Goal: Information Seeking & Learning: Learn about a topic

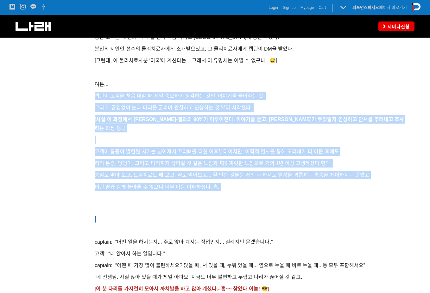
scroll to position [513, 0]
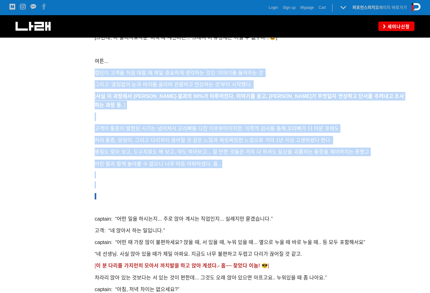
drag, startPoint x: 158, startPoint y: 82, endPoint x: 220, endPoint y: 176, distance: 112.5
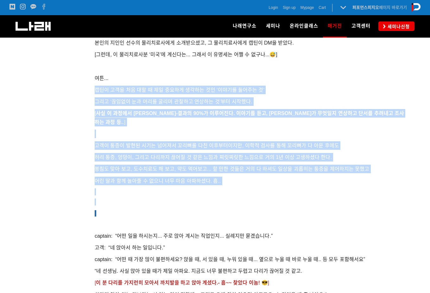
drag, startPoint x: 220, startPoint y: 176, endPoint x: 191, endPoint y: 152, distance: 38.2
click at [191, 153] on p "허리 통증, 엉덩이, 그리고 다리까지 끊어질 것 같은 느낌과 찌릿찌릿한 느낌으로 거의 1년 이상 고생하셨다 한다." at bounding box center [251, 157] width 313 height 9
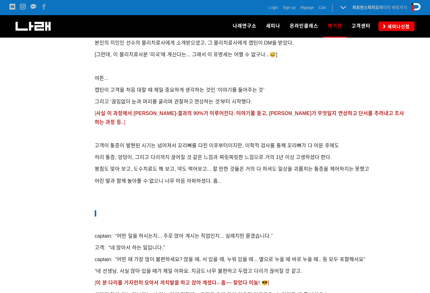
scroll to position [544, 0]
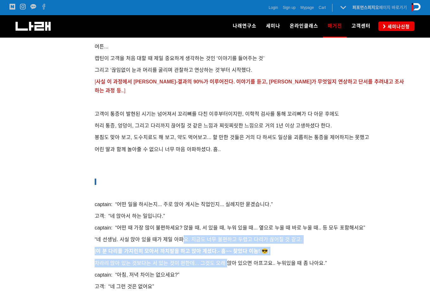
drag, startPoint x: 144, startPoint y: 226, endPoint x: 192, endPoint y: 259, distance: 58.0
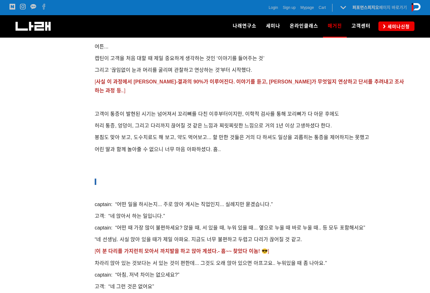
drag, startPoint x: 192, startPoint y: 259, endPoint x: 181, endPoint y: 279, distance: 23.2
drag, startPoint x: 181, startPoint y: 279, endPoint x: 170, endPoint y: 195, distance: 84.3
click at [170, 202] on span "captain: “어떤 일을 하시는지... 주로 앉아 계시는 직업인지... 실례지만 묻겠습니다.”" at bounding box center [184, 204] width 178 height 5
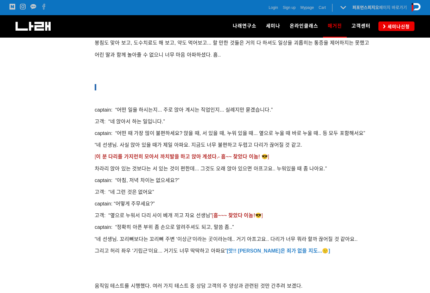
scroll to position [639, 0]
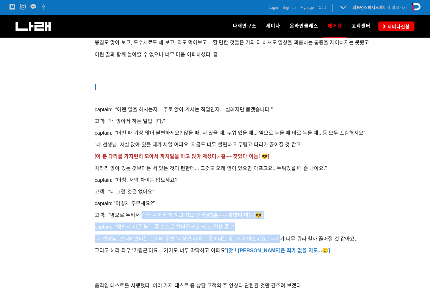
drag, startPoint x: 142, startPoint y: 211, endPoint x: 243, endPoint y: 234, distance: 103.1
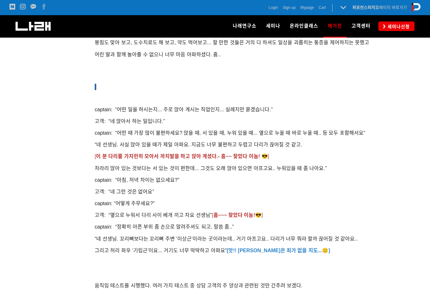
drag, startPoint x: 243, startPoint y: 234, endPoint x: 178, endPoint y: 241, distance: 64.6
click at [178, 248] on span "그리고 허리 좌우 ‘기립근’이요... 거기도 너무 딱딱하고 아파요” [앗!! 이상근은 죄가 없을 지도...🙂]" at bounding box center [213, 250] width 236 height 5
drag, startPoint x: 178, startPoint y: 241, endPoint x: 155, endPoint y: 238, distance: 23.0
click at [155, 247] on p "그리고 허리 좌우 ‘기립근’이요... 거기도 너무 딱딱하고 아파요” [앗!! 이상근은 죄가 없을 지도...🙂]" at bounding box center [251, 251] width 313 height 9
drag, startPoint x: 152, startPoint y: 228, endPoint x: 217, endPoint y: 238, distance: 65.1
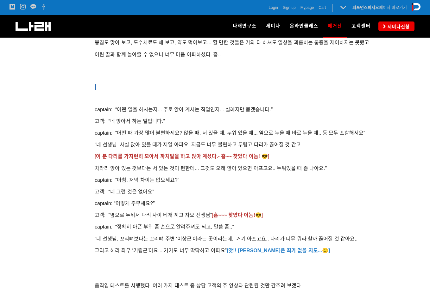
drag, startPoint x: 217, startPoint y: 238, endPoint x: 196, endPoint y: 281, distance: 47.0
click at [196, 282] on p "움직임 테스트를 시행했다. 여러 가지 테스트 중 상담 고객의 주 양상과 관련된 것만 간추려 보겠다." at bounding box center [251, 286] width 313 height 9
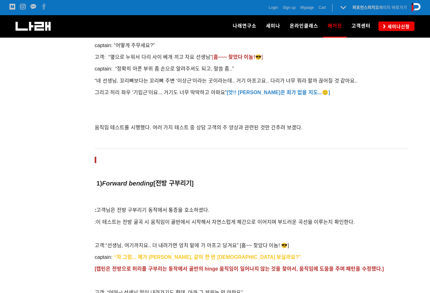
scroll to position [1019, 0]
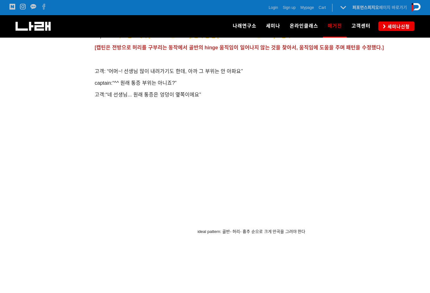
drag, startPoint x: 108, startPoint y: 178, endPoint x: 69, endPoint y: 208, distance: 49.4
drag, startPoint x: 126, startPoint y: 197, endPoint x: 137, endPoint y: 192, distance: 11.6
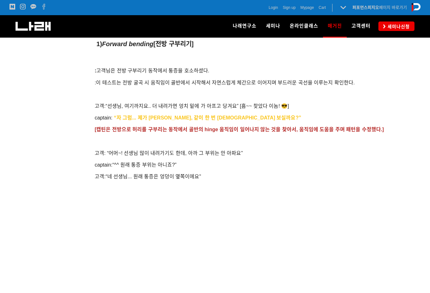
scroll to position [861, 0]
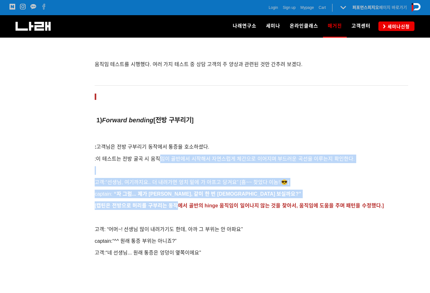
drag, startPoint x: 163, startPoint y: 153, endPoint x: 174, endPoint y: 204, distance: 51.9
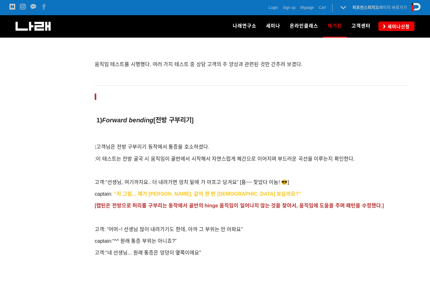
drag, startPoint x: 174, startPoint y: 204, endPoint x: 144, endPoint y: 216, distance: 32.0
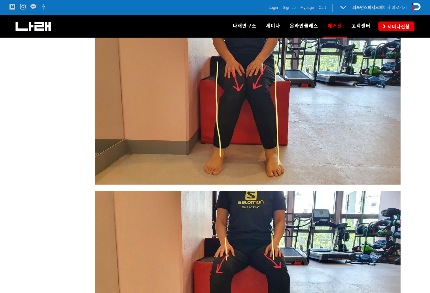
scroll to position [2982, 0]
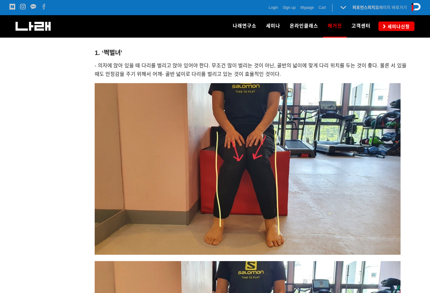
drag, startPoint x: 128, startPoint y: 179, endPoint x: 123, endPoint y: 176, distance: 5.7
drag, startPoint x: 123, startPoint y: 176, endPoint x: 77, endPoint y: 125, distance: 69.3
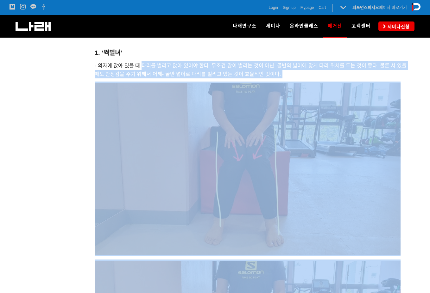
drag, startPoint x: 142, startPoint y: 55, endPoint x: 195, endPoint y: 131, distance: 92.6
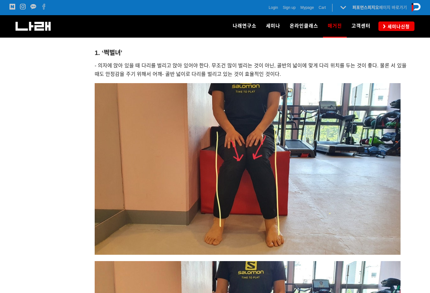
drag, startPoint x: 195, startPoint y: 131, endPoint x: 158, endPoint y: 157, distance: 45.2
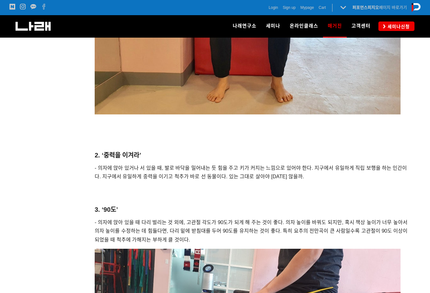
scroll to position [3299, 0]
